Goal: Task Accomplishment & Management: Complete application form

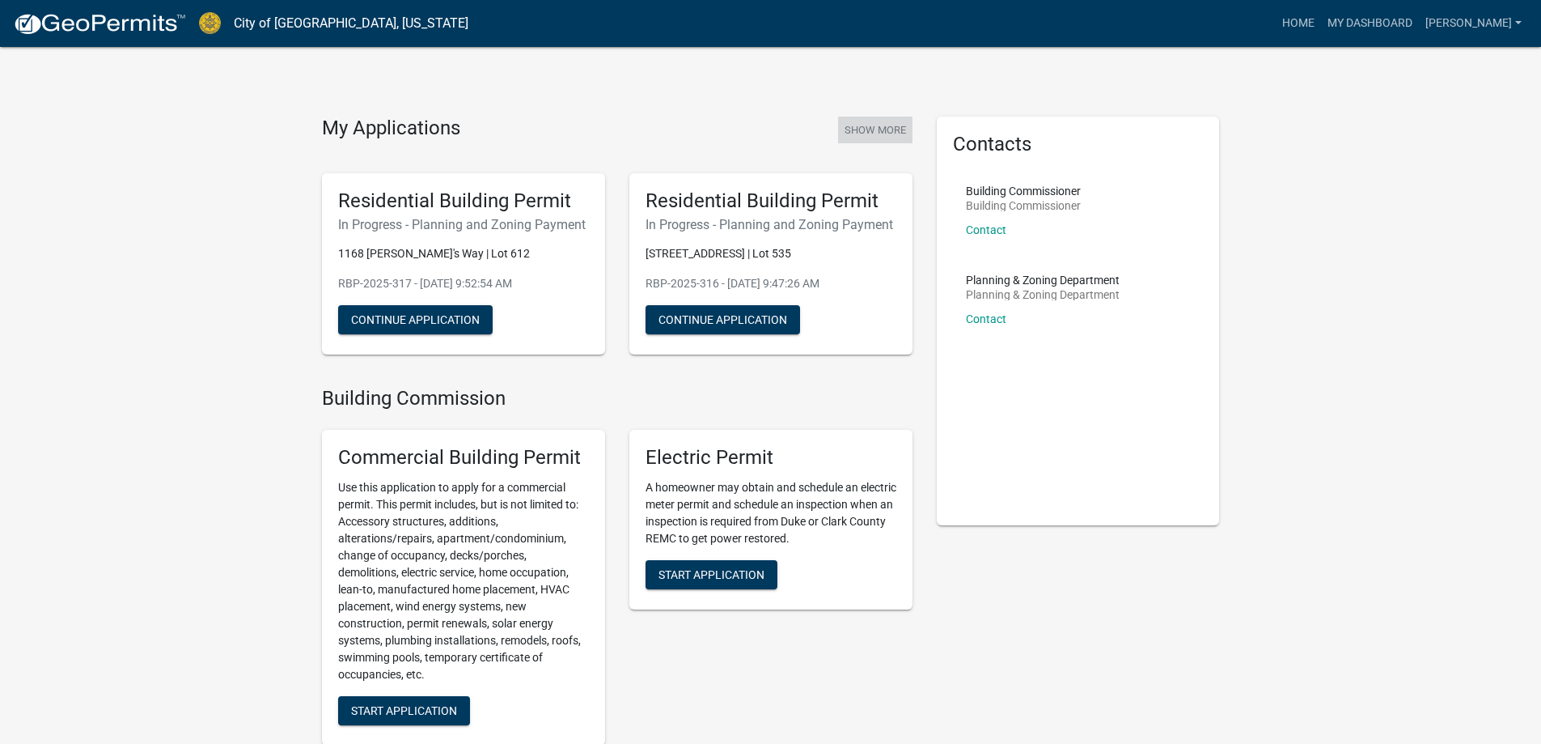
click at [858, 126] on button "Show More" at bounding box center [875, 130] width 74 height 27
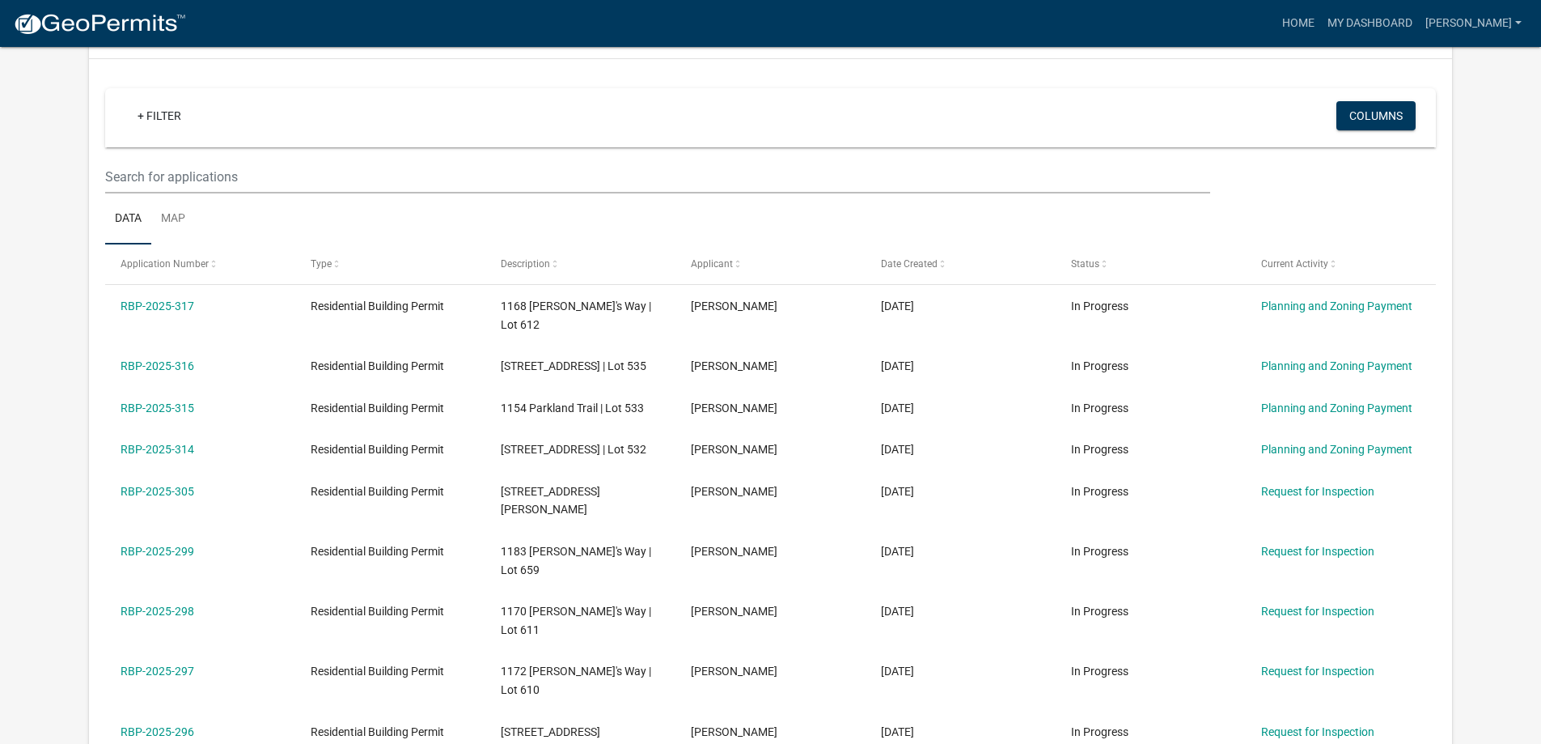
scroll to position [162, 0]
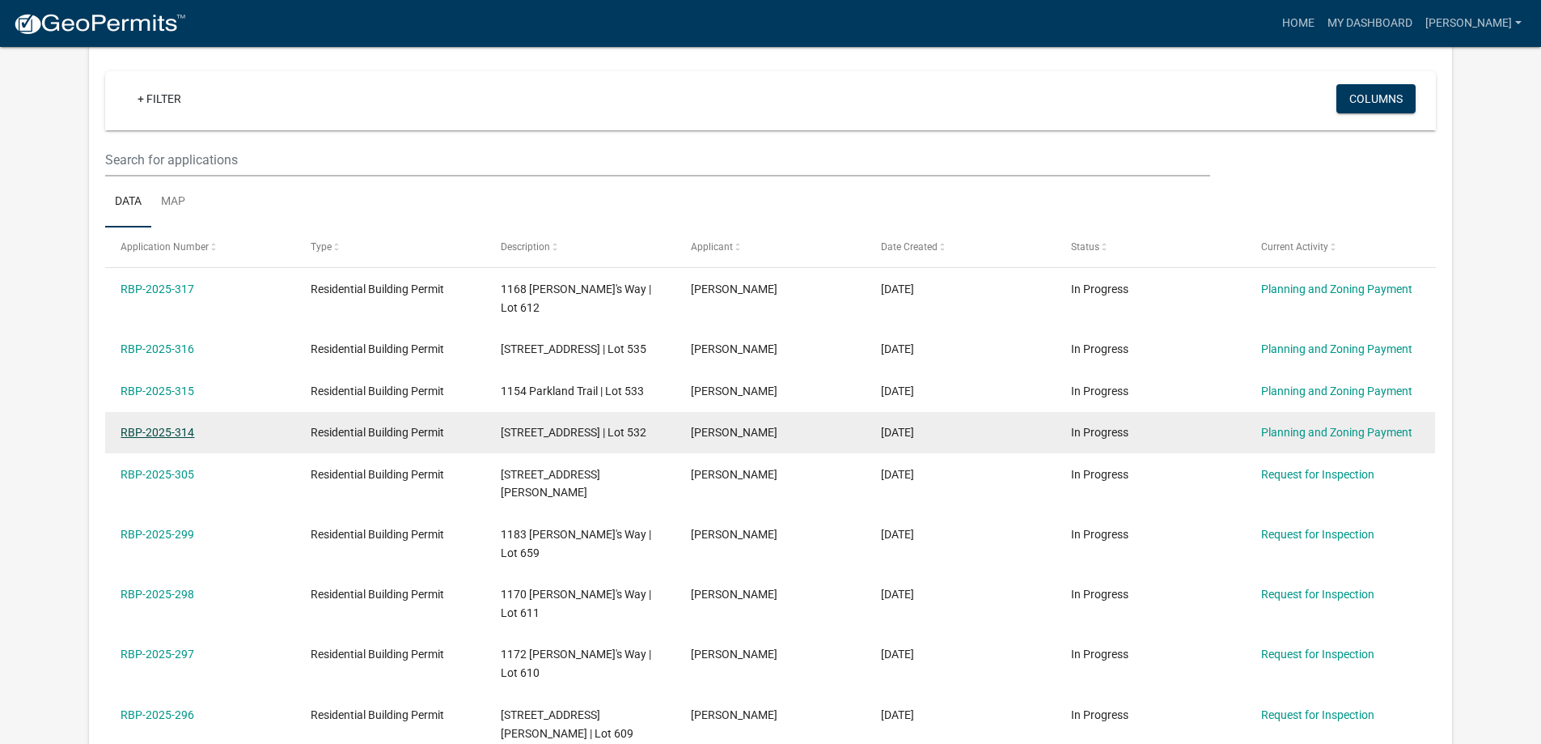
drag, startPoint x: 147, startPoint y: 407, endPoint x: 188, endPoint y: 407, distance: 40.5
click at [147, 426] on link "RBP-2025-314" at bounding box center [158, 432] width 74 height 13
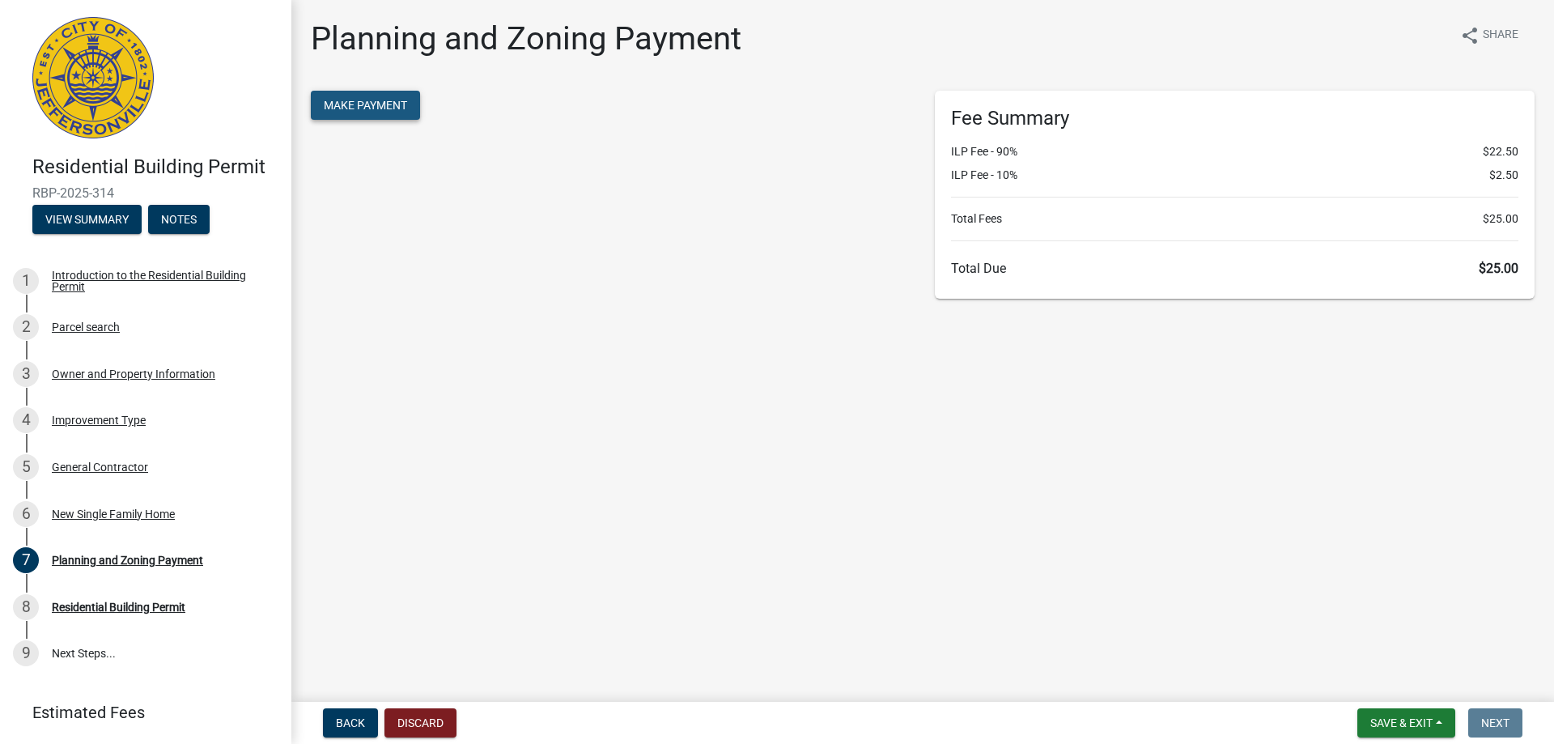
click at [390, 110] on span "Make Payment" at bounding box center [365, 105] width 83 height 13
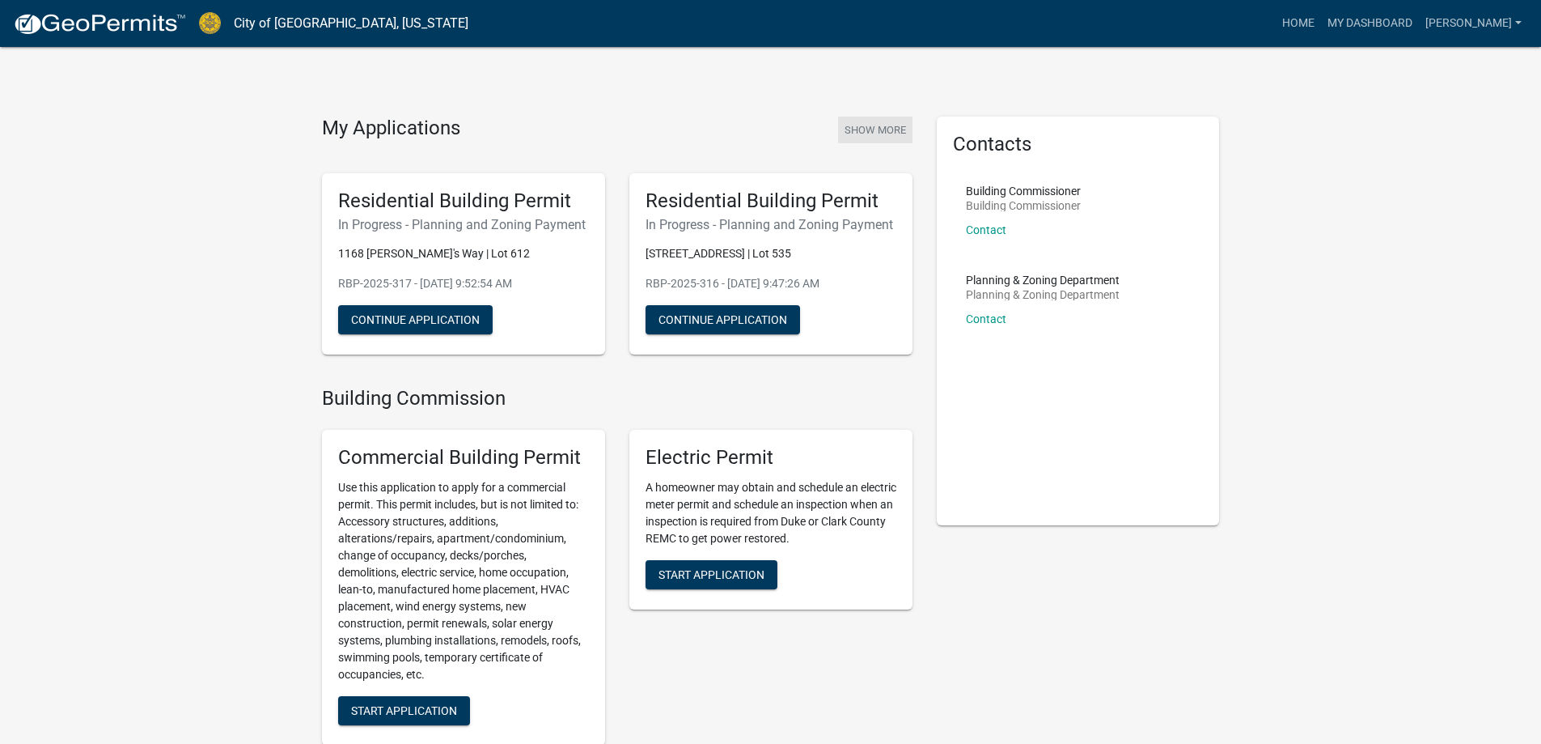
click at [853, 128] on button "Show More" at bounding box center [875, 130] width 74 height 27
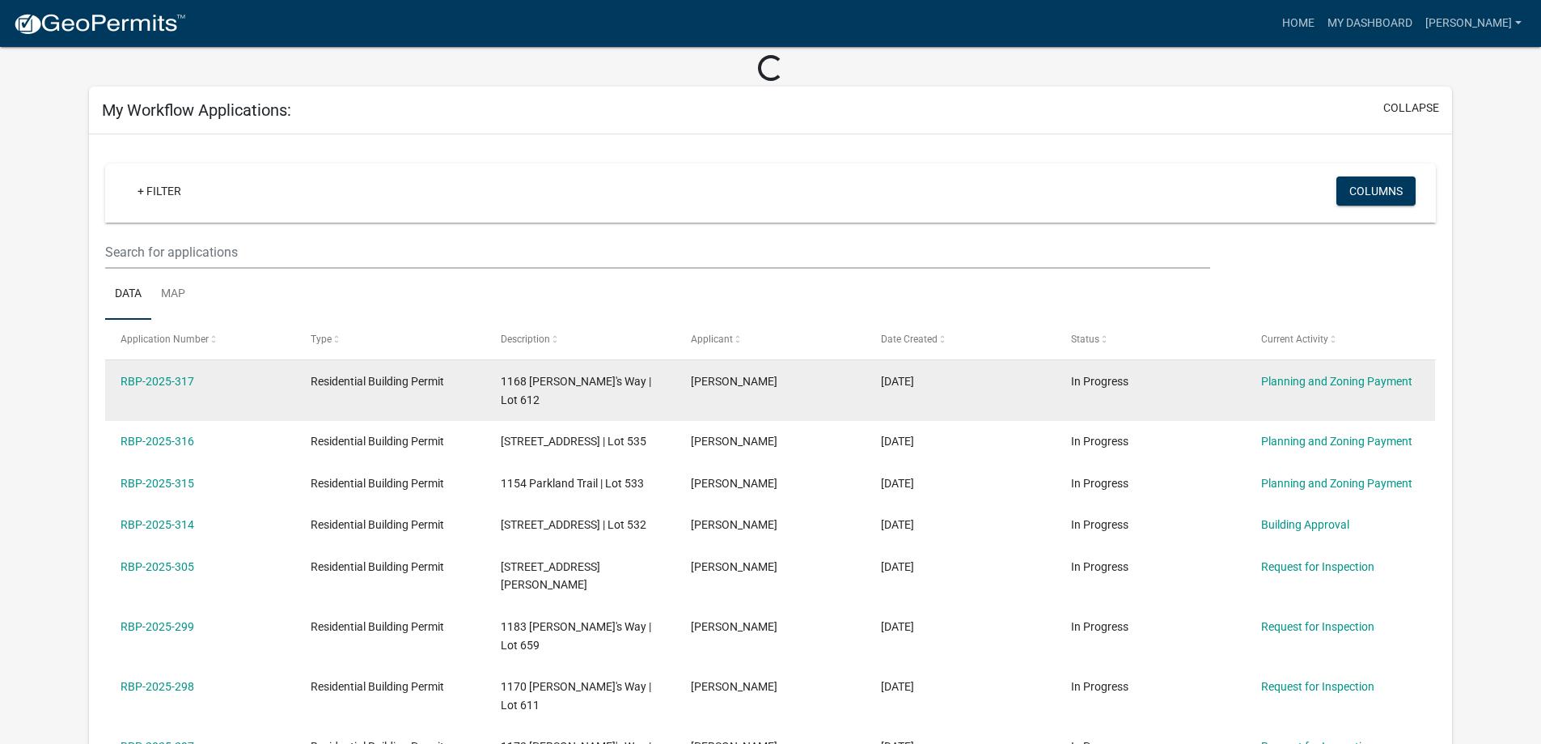
scroll to position [162, 0]
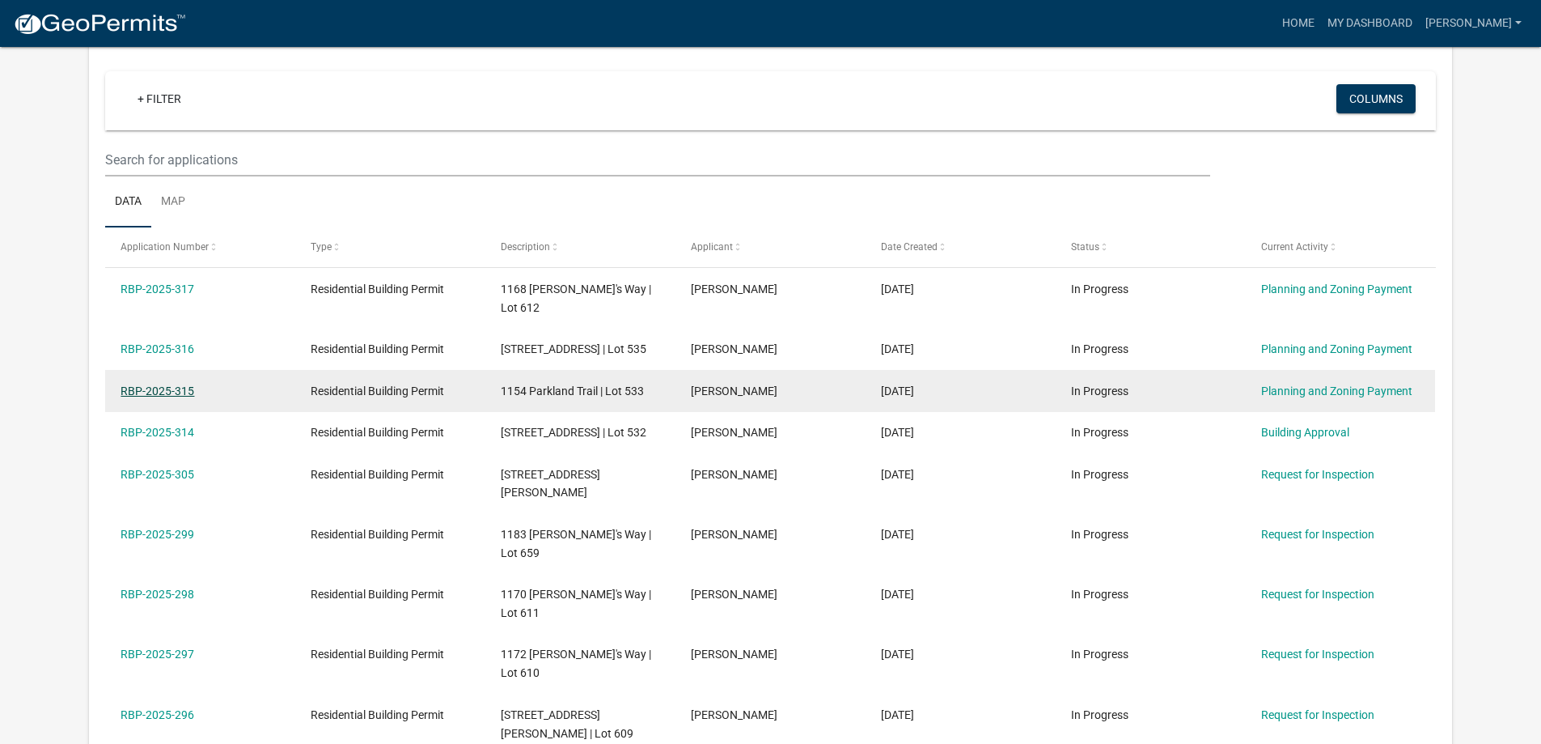
drag, startPoint x: 144, startPoint y: 371, endPoint x: 157, endPoint y: 376, distance: 13.8
click at [145, 384] on link "RBP-2025-315" at bounding box center [158, 390] width 74 height 13
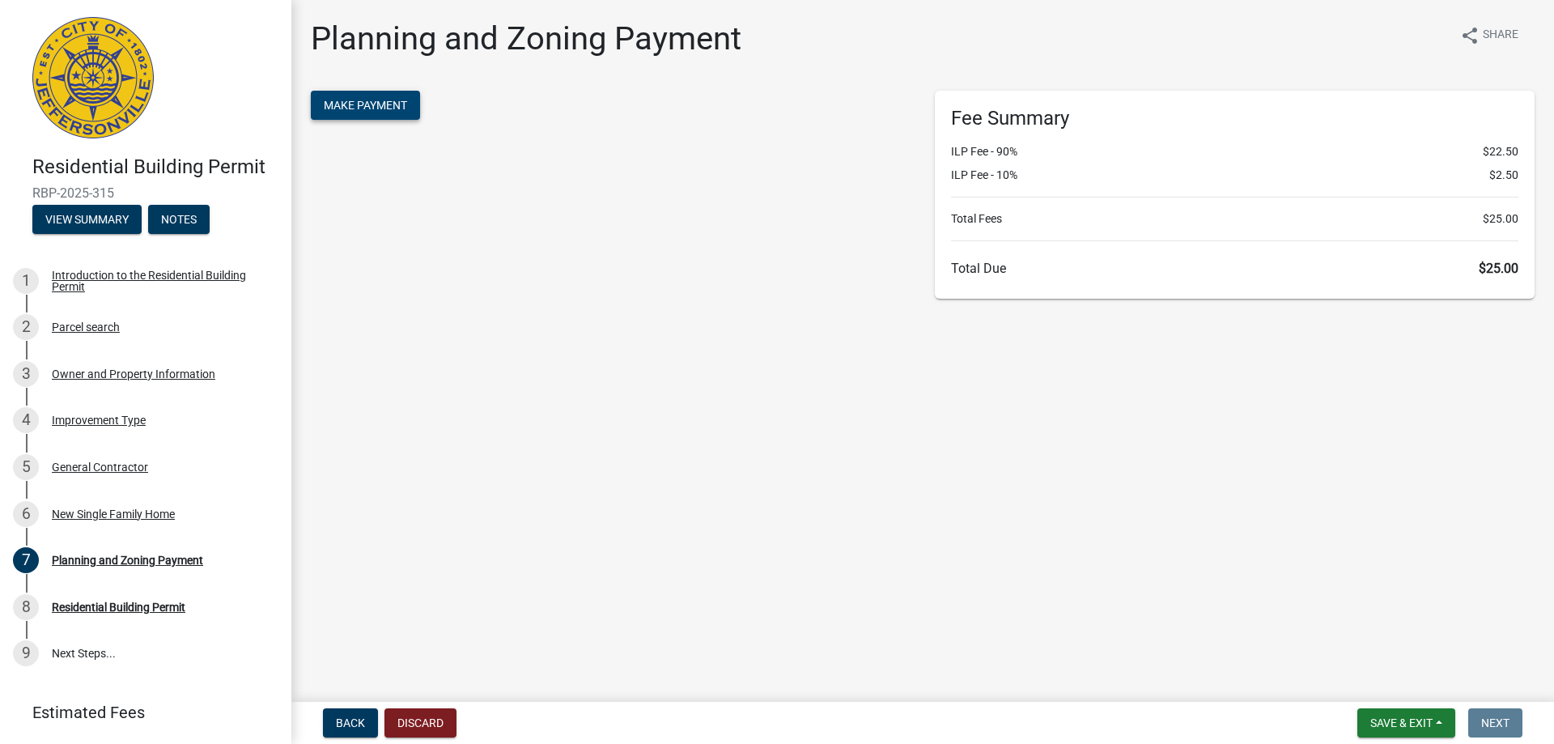
click at [394, 111] on span "Make Payment" at bounding box center [365, 105] width 83 height 13
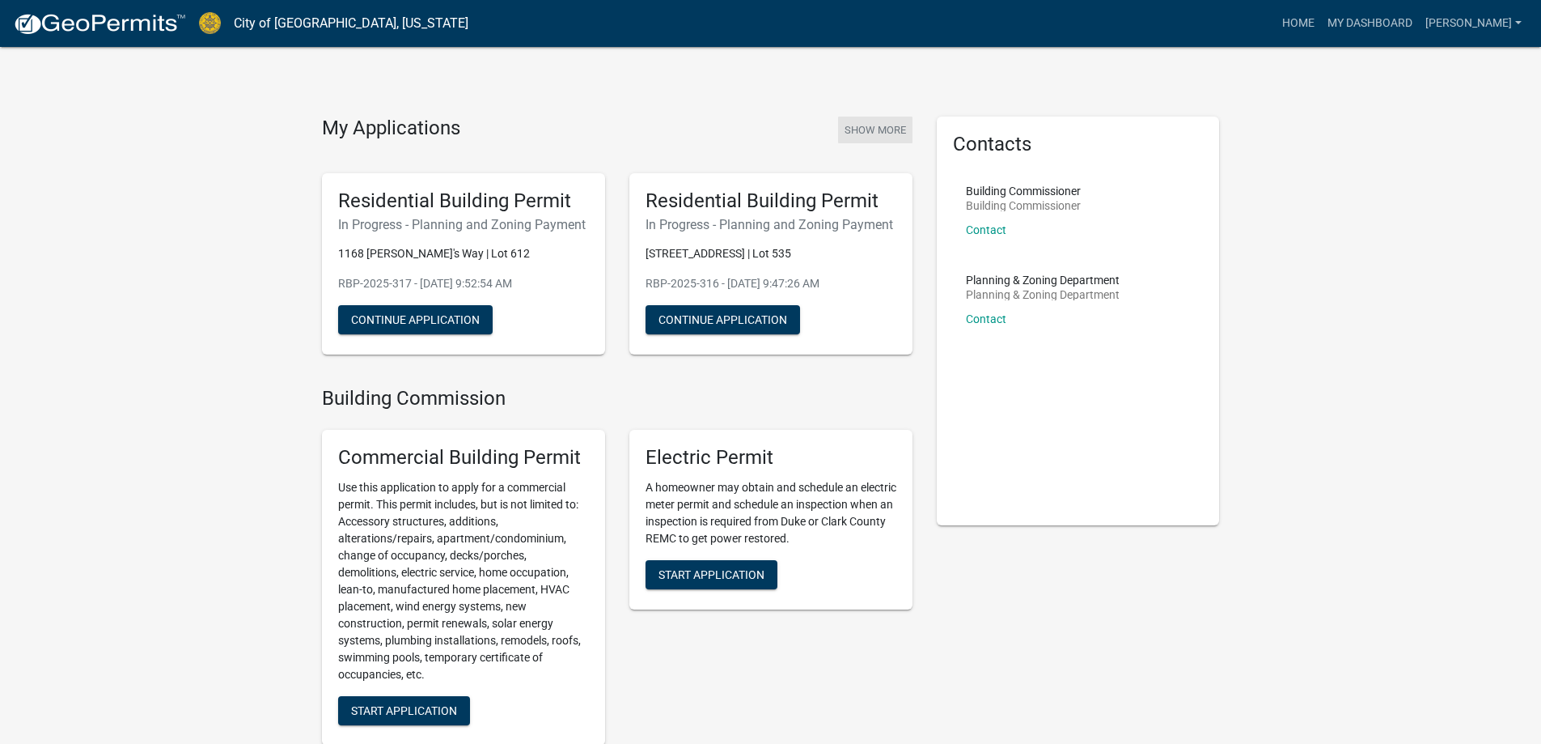
click at [859, 128] on button "Show More" at bounding box center [875, 130] width 74 height 27
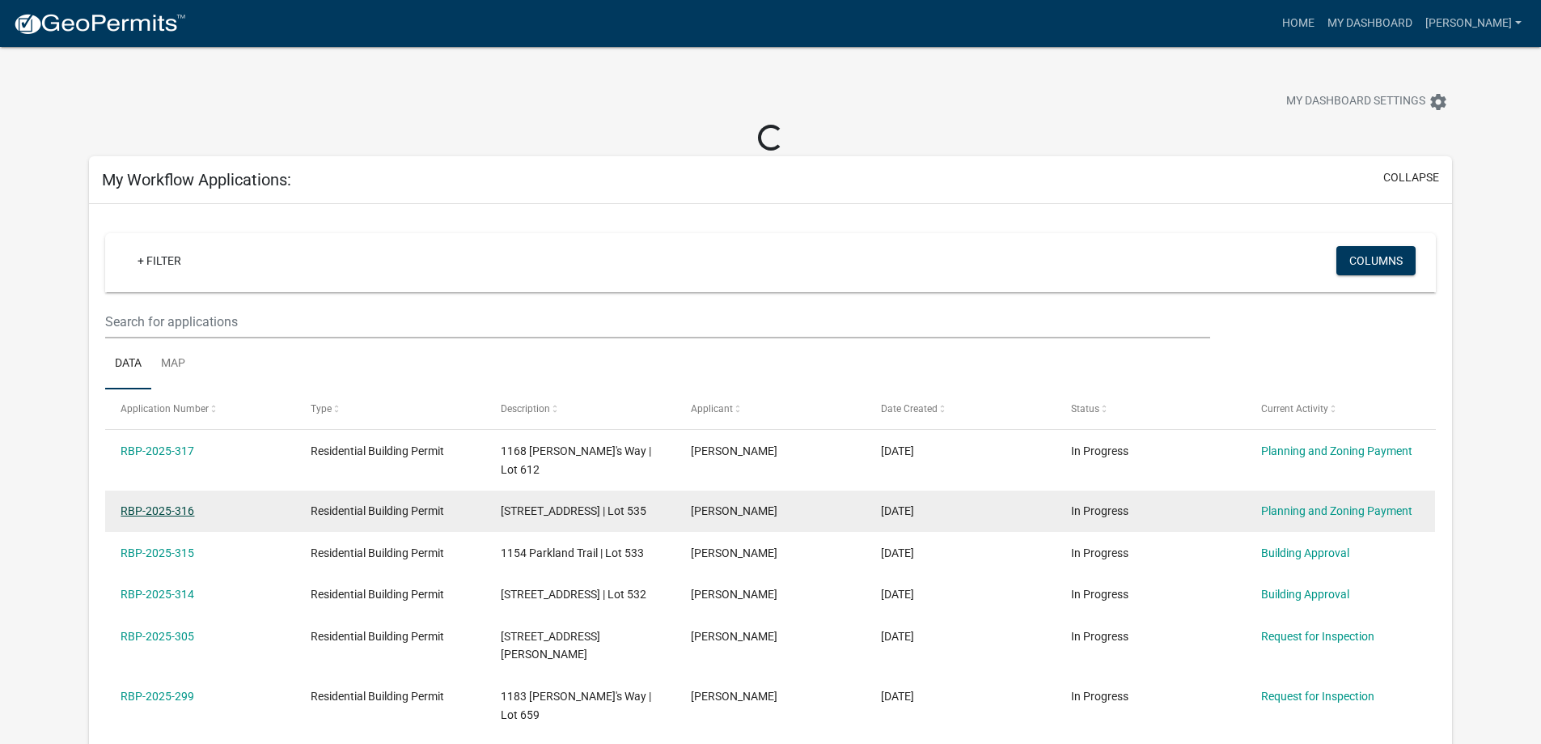
click at [149, 504] on link "RBP-2025-316" at bounding box center [158, 510] width 74 height 13
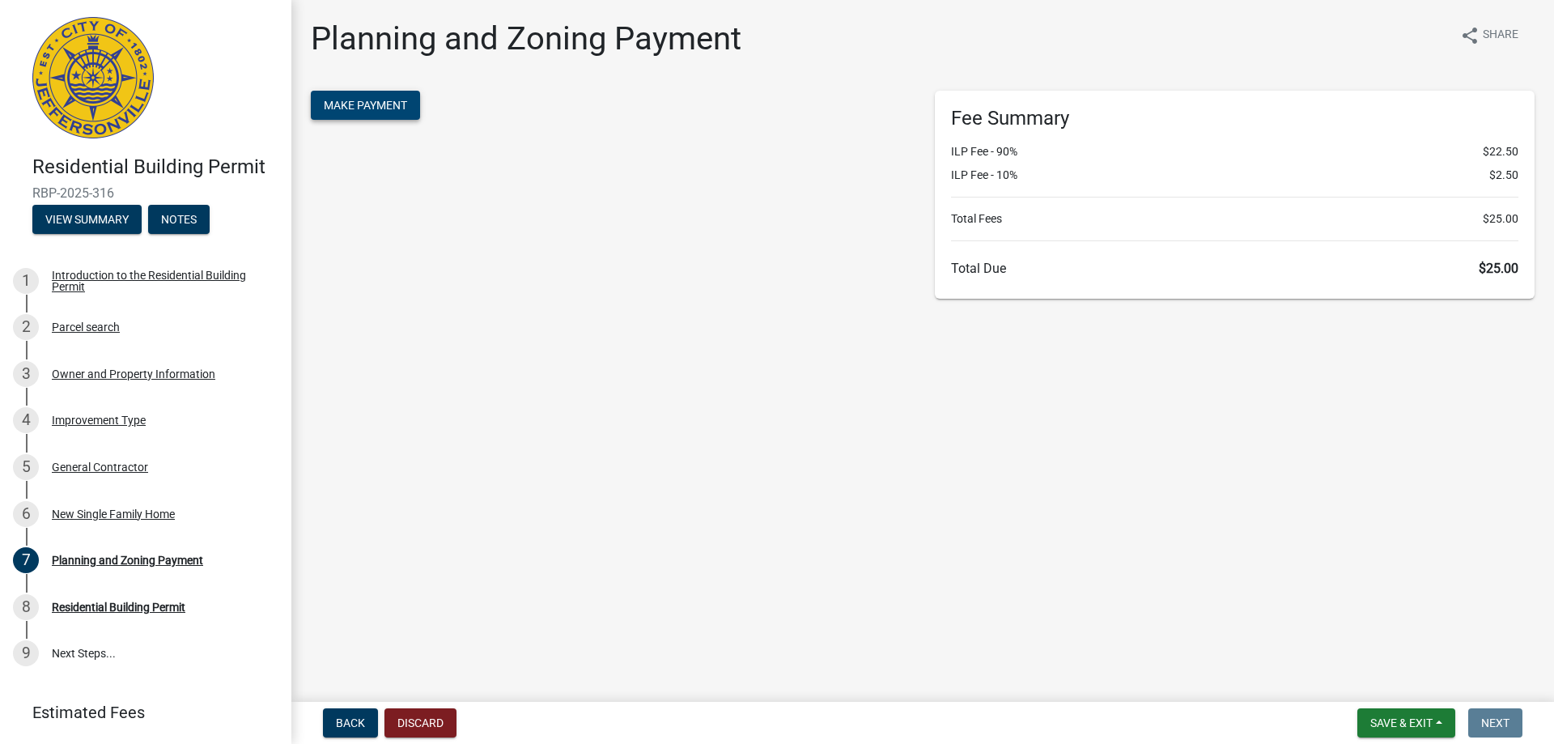
click at [399, 97] on button "Make Payment" at bounding box center [365, 105] width 109 height 29
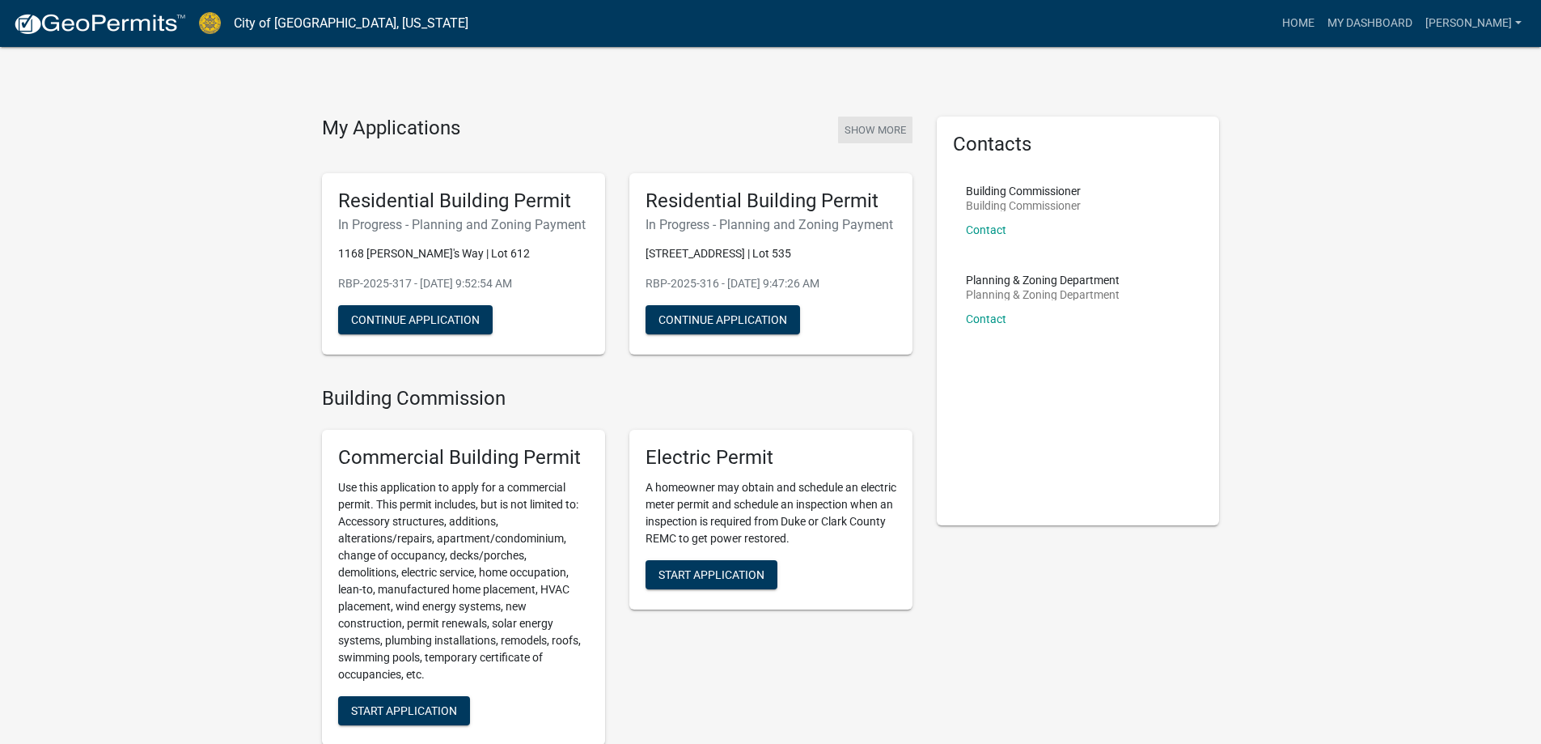
click at [887, 127] on button "Show More" at bounding box center [875, 130] width 74 height 27
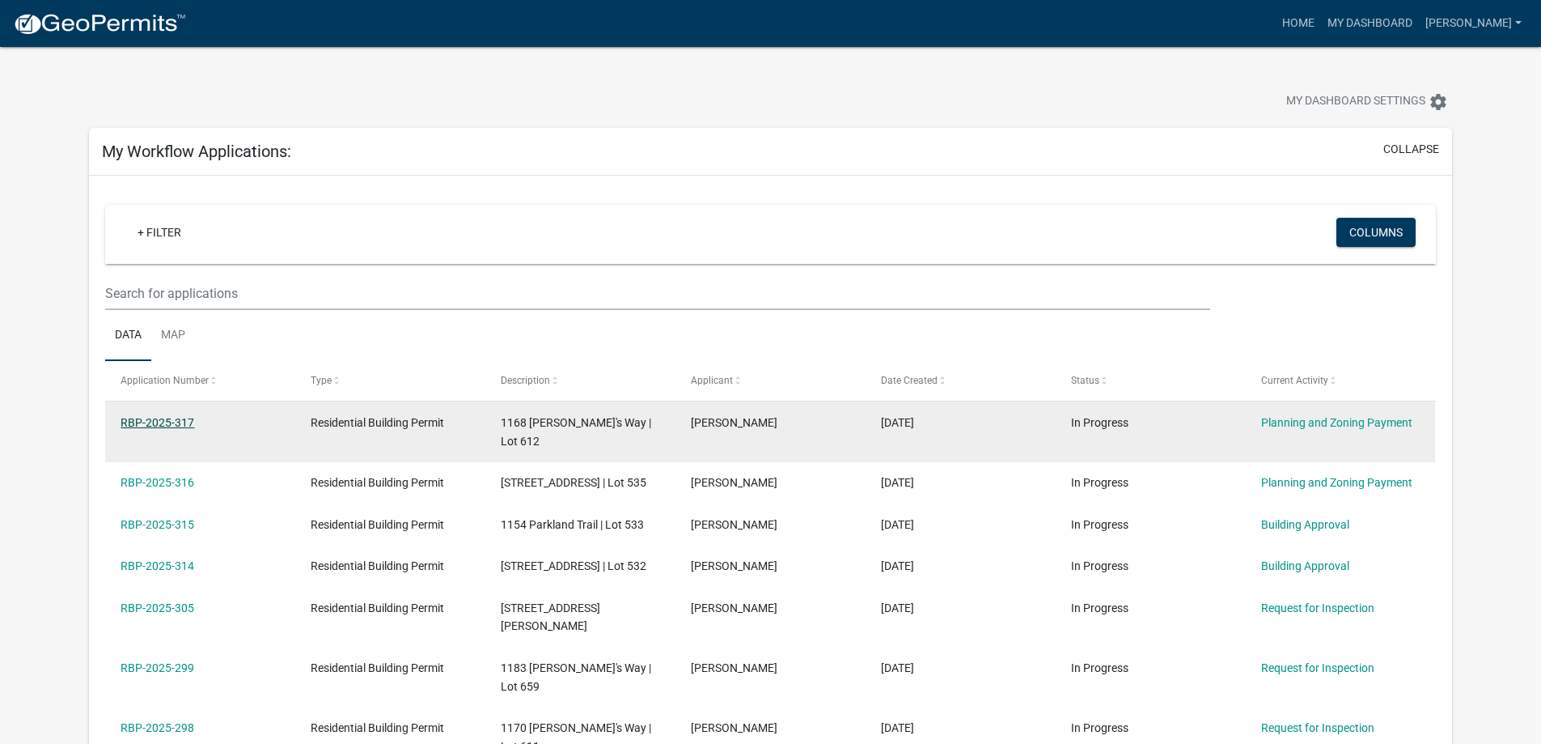
drag, startPoint x: 177, startPoint y: 418, endPoint x: 185, endPoint y: 420, distance: 8.3
click at [177, 419] on link "RBP-2025-317" at bounding box center [158, 422] width 74 height 13
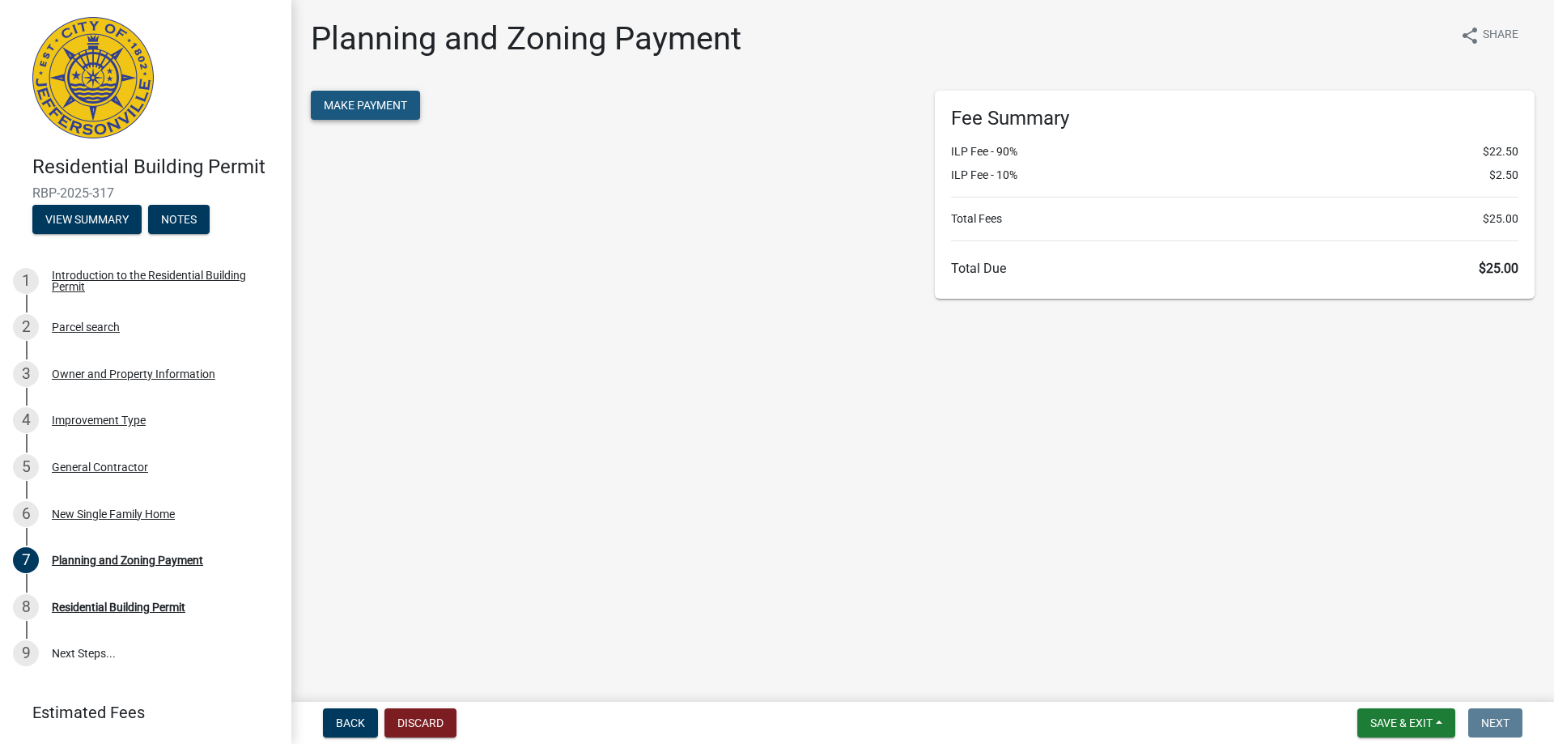
click at [367, 107] on span "Make Payment" at bounding box center [365, 105] width 83 height 13
